Goal: Task Accomplishment & Management: Manage account settings

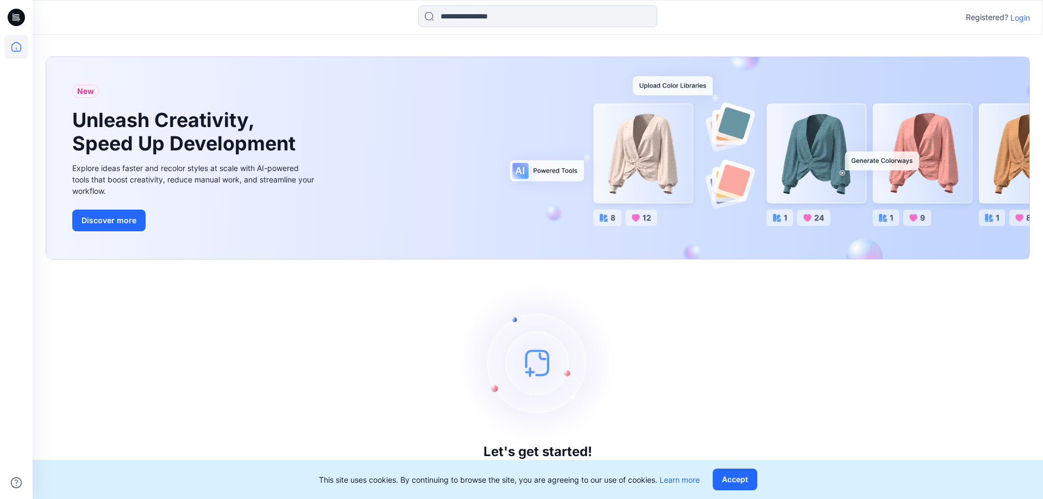
click at [1016, 18] on p "Login" at bounding box center [1020, 17] width 20 height 11
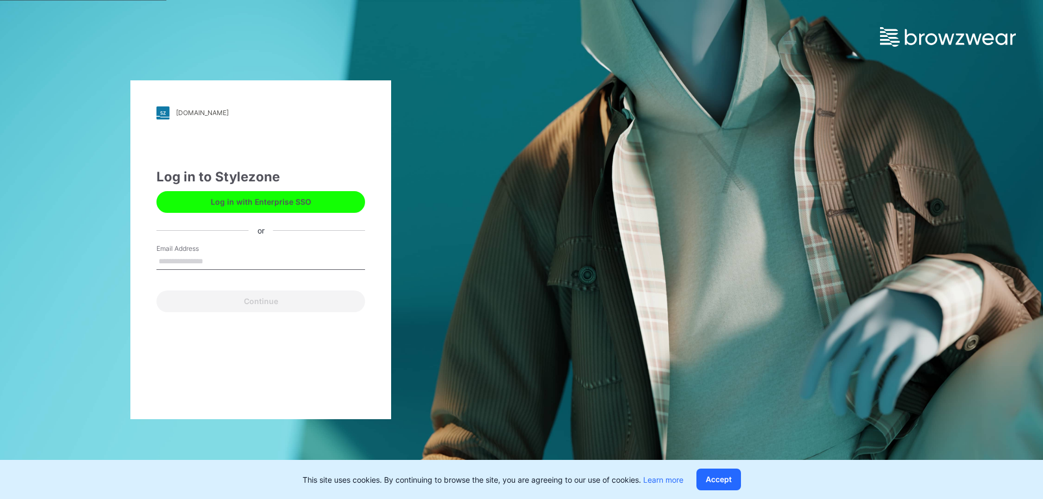
type input "**********"
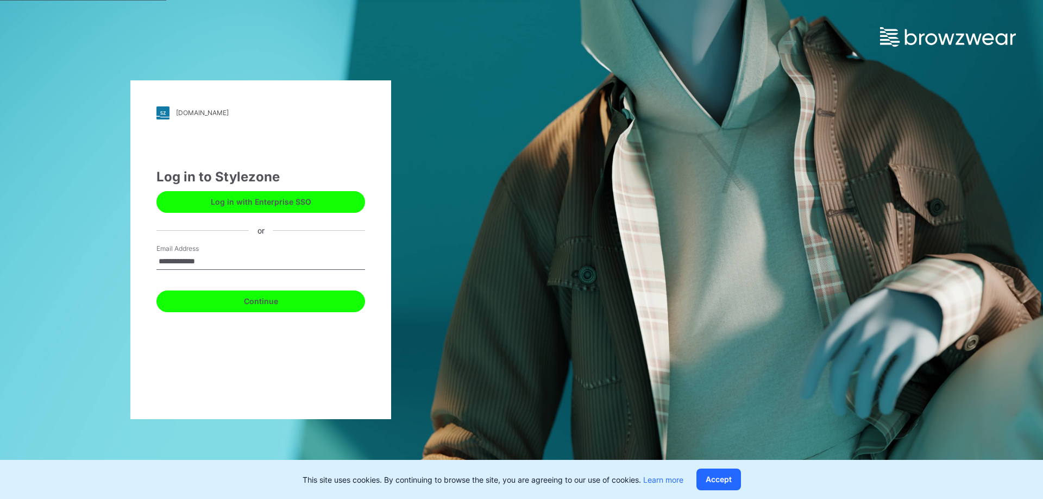
click at [251, 306] on button "Continue" at bounding box center [260, 302] width 209 height 22
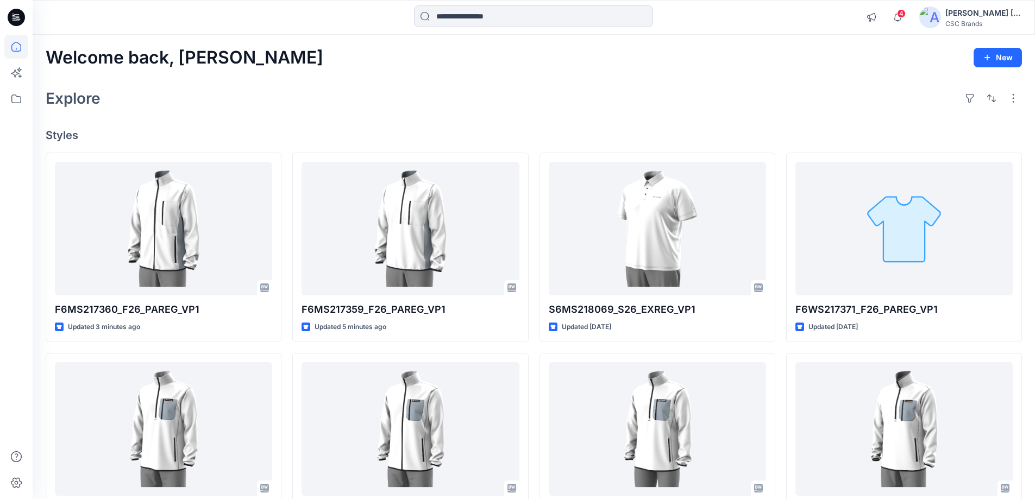
click at [745, 66] on div "Welcome back, [PERSON_NAME]" at bounding box center [534, 58] width 976 height 20
